Goal: Task Accomplishment & Management: Use online tool/utility

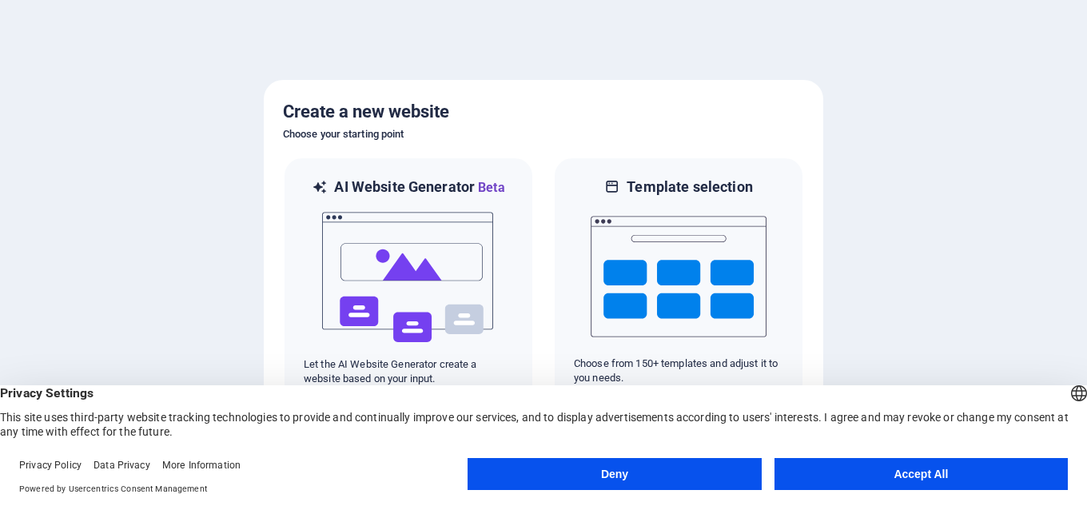
click at [893, 484] on button "Accept All" at bounding box center [921, 474] width 293 height 32
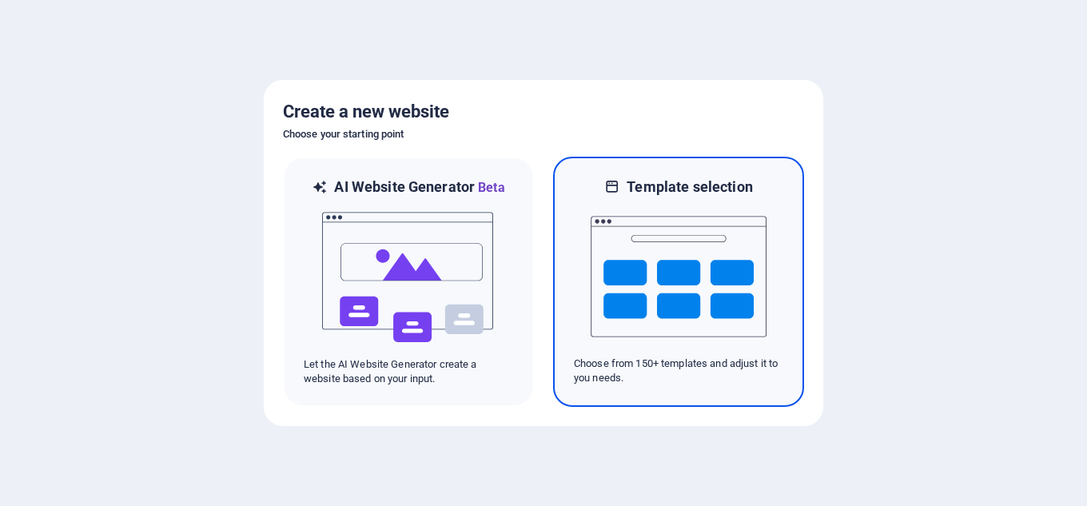
click at [692, 284] on img at bounding box center [679, 277] width 176 height 160
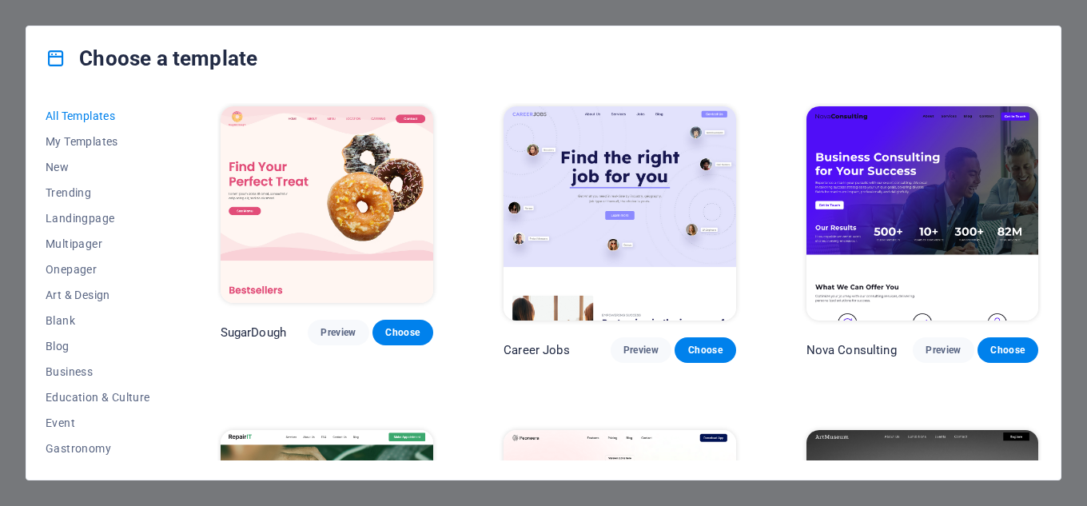
click at [406, 213] on img at bounding box center [327, 204] width 213 height 197
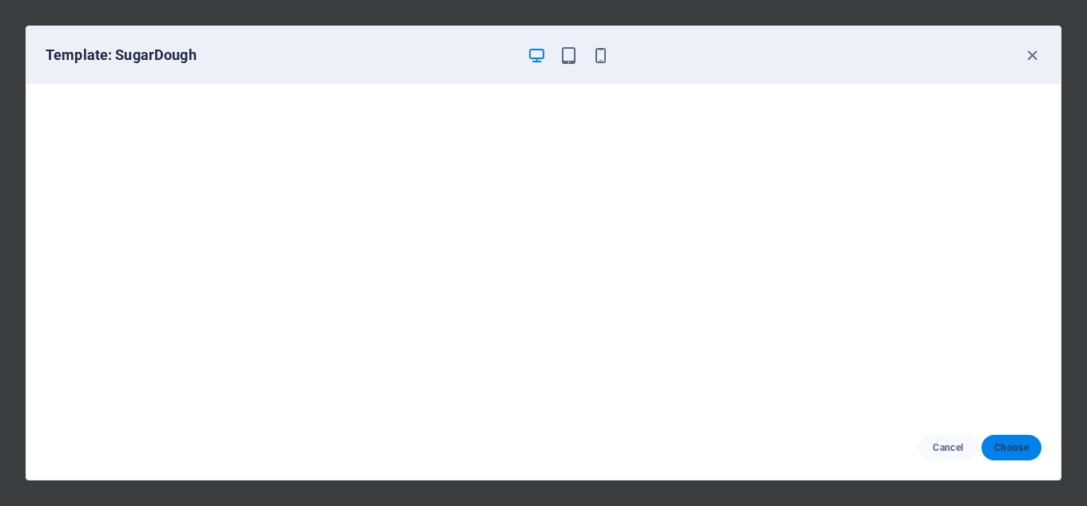
click at [1019, 454] on button "Choose" at bounding box center [1012, 448] width 60 height 26
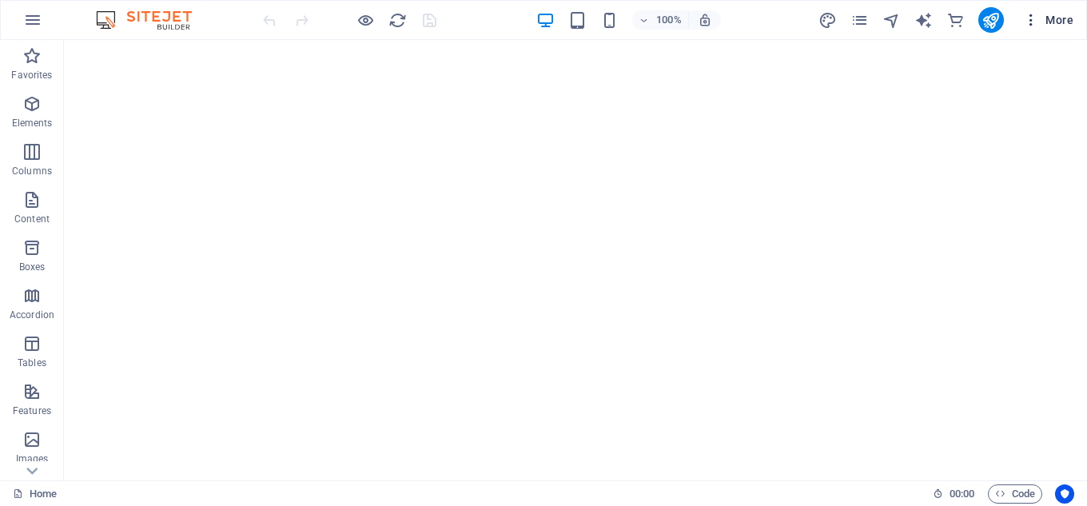
click at [1059, 13] on span "More" at bounding box center [1048, 20] width 50 height 16
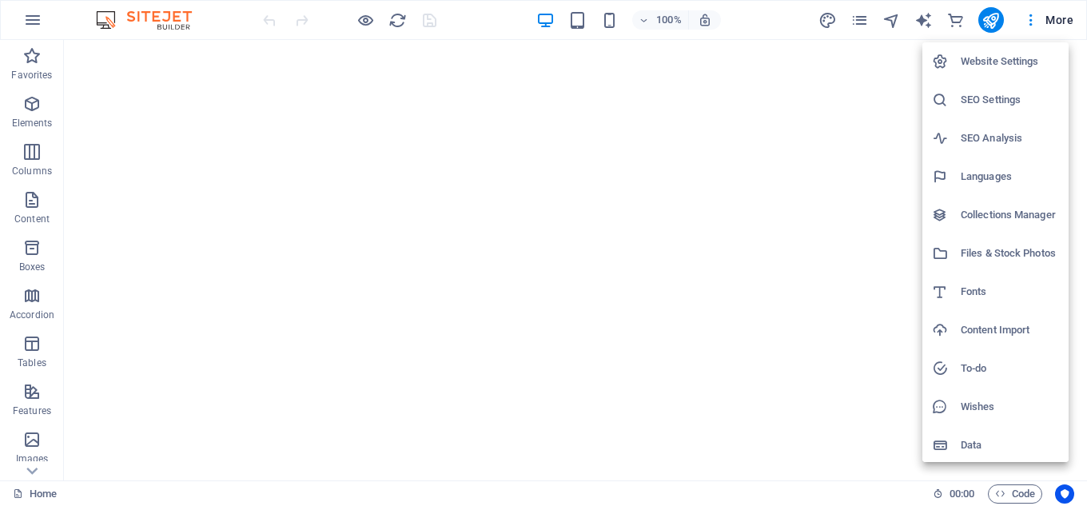
click at [1044, 21] on div at bounding box center [543, 253] width 1087 height 506
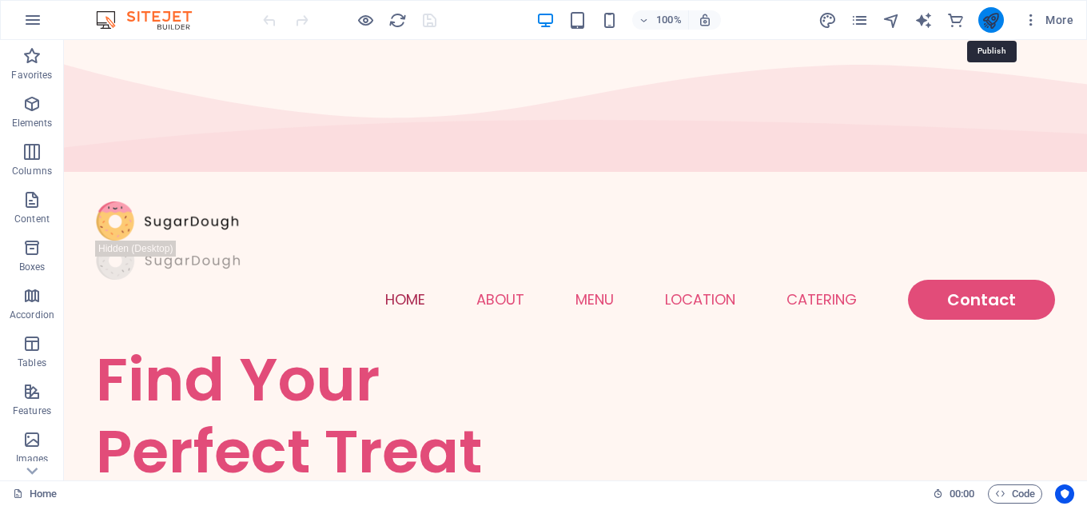
click at [995, 25] on icon "publish" at bounding box center [991, 20] width 18 height 18
